Goal: Task Accomplishment & Management: Manage account settings

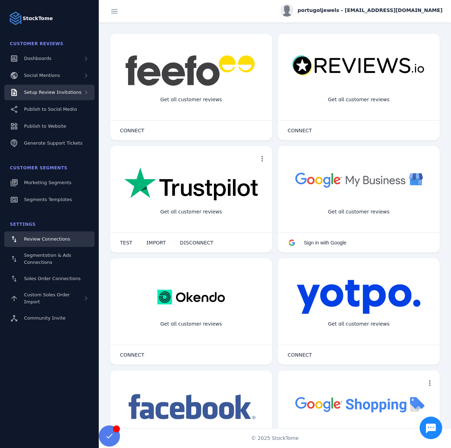
click at [62, 97] on div "Setup Review Invitations" at bounding box center [49, 93] width 90 height 16
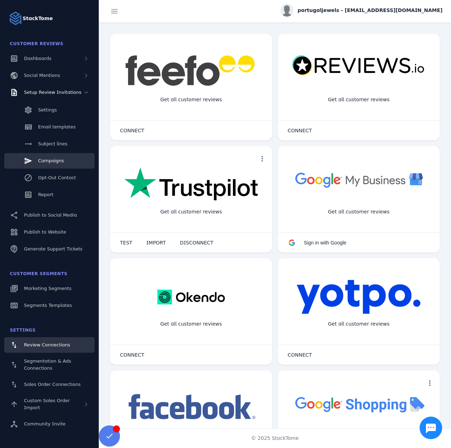
click at [48, 166] on link "Campaigns" at bounding box center [49, 161] width 90 height 16
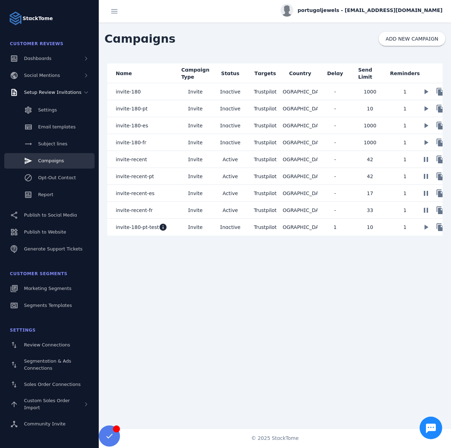
click at [157, 178] on mat-cell "invite-recent-pt" at bounding box center [142, 176] width 71 height 17
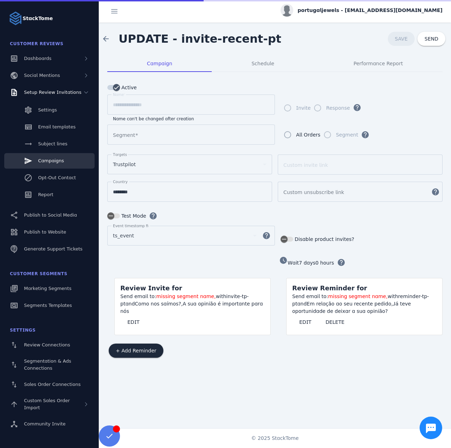
type input "**********"
